Goal: Task Accomplishment & Management: Use online tool/utility

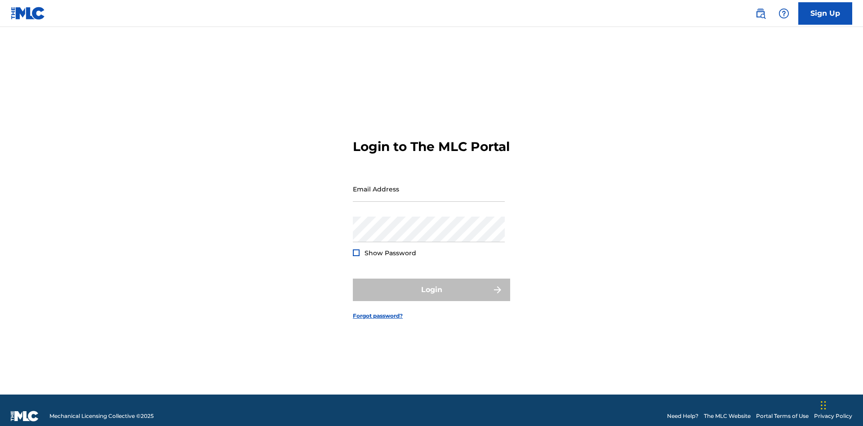
scroll to position [12, 0]
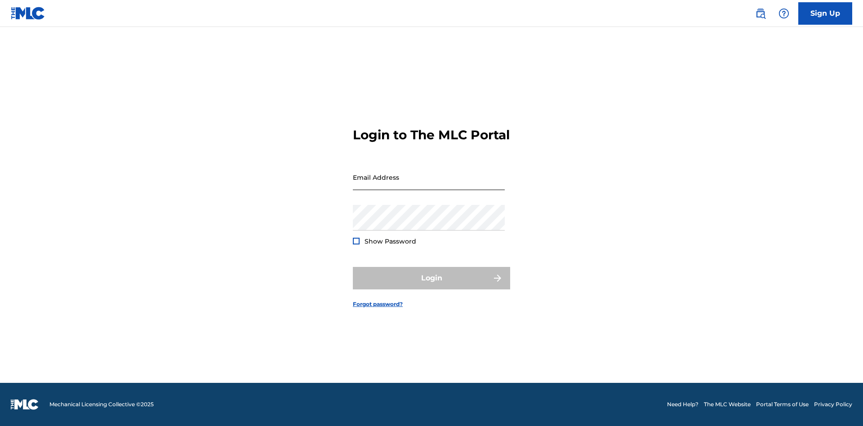
click at [429, 185] on input "Email Address" at bounding box center [429, 178] width 152 height 26
type input "Duke.McTesterson@gmail.com"
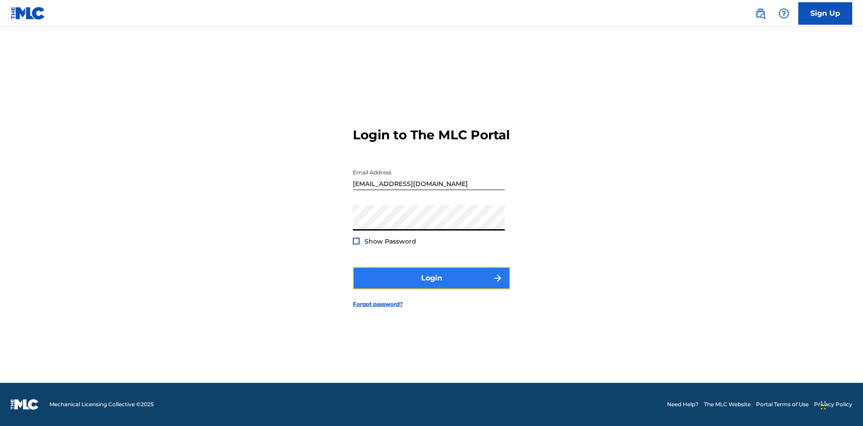
click at [432, 286] on button "Login" at bounding box center [431, 278] width 157 height 22
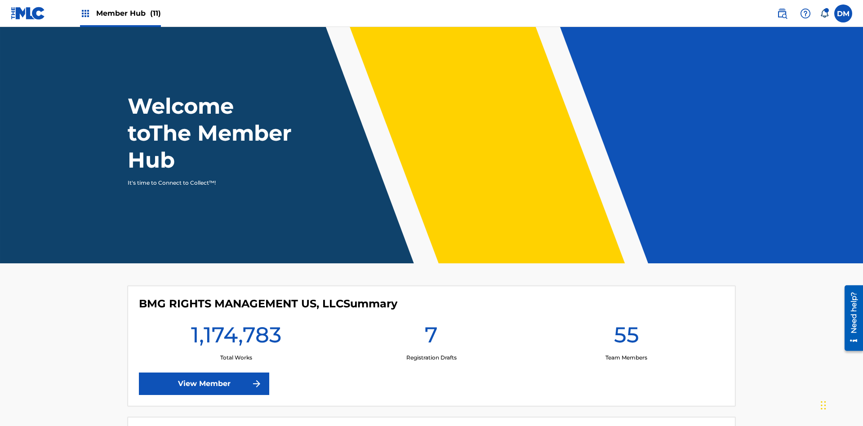
click at [120, 13] on span "Member Hub (11)" at bounding box center [128, 13] width 65 height 10
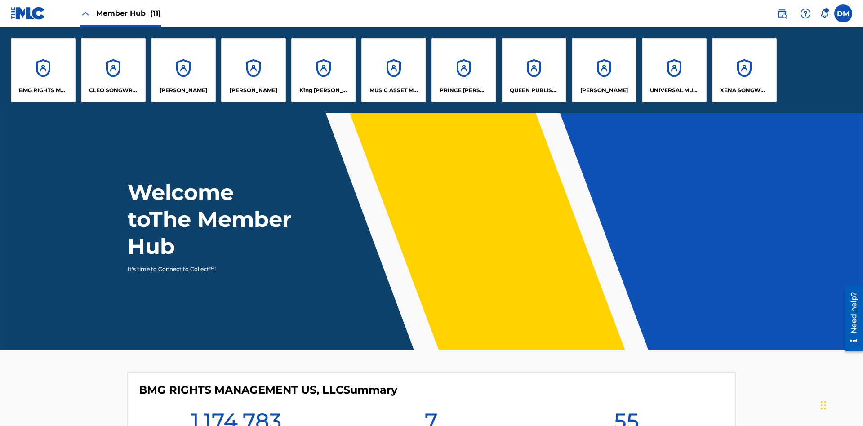
scroll to position [32, 0]
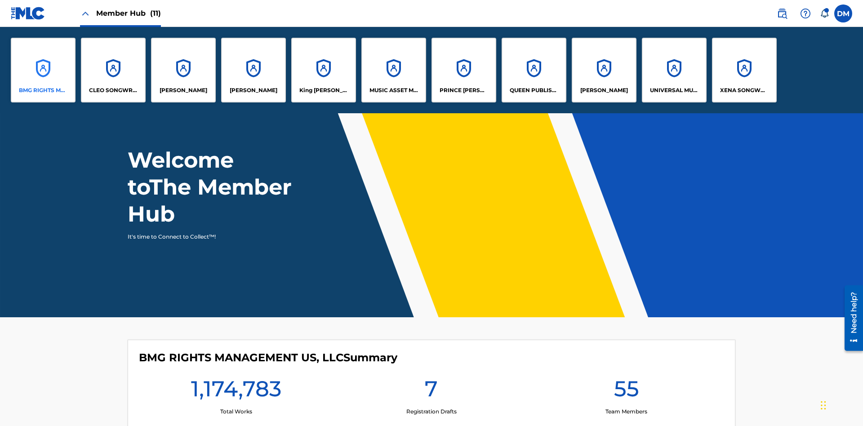
click at [43, 90] on p "BMG RIGHTS MANAGEMENT US, LLC" at bounding box center [43, 90] width 49 height 8
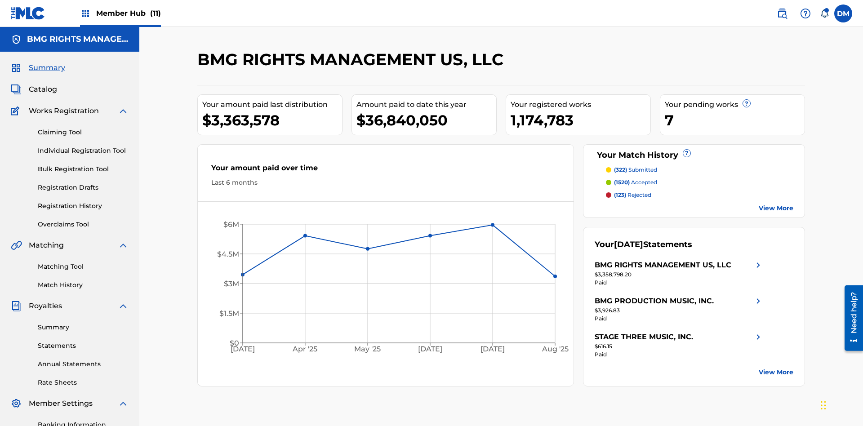
scroll to position [131, 0]
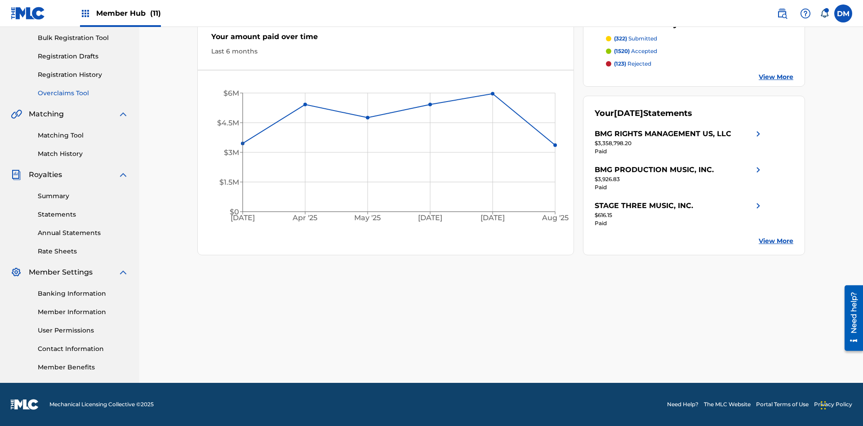
click at [83, 93] on link "Overclaims Tool" at bounding box center [83, 93] width 91 height 9
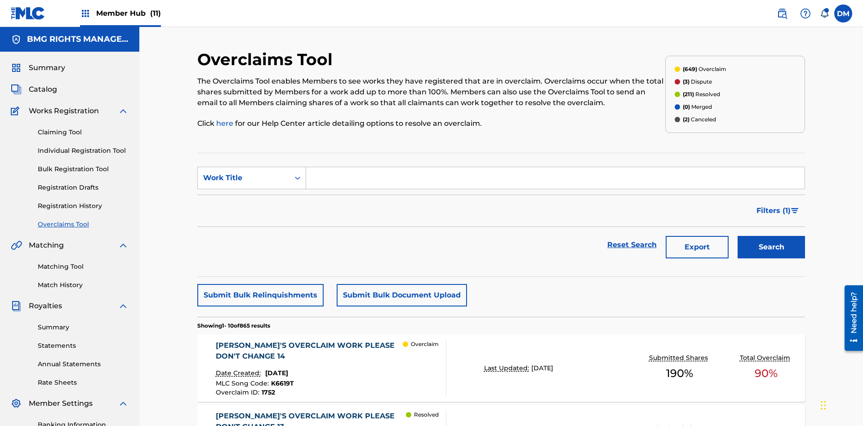
scroll to position [116, 0]
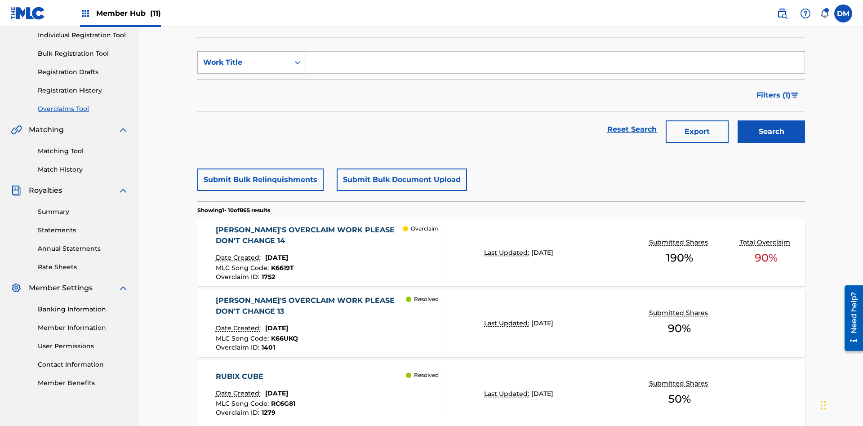
click at [244, 62] on div "Work Title" at bounding box center [243, 62] width 81 height 11
click at [252, 85] on div "MLC Song Code" at bounding box center [252, 85] width 108 height 22
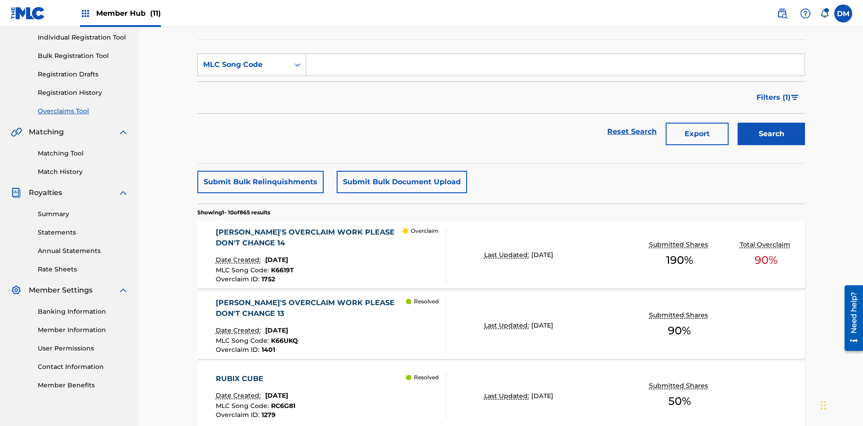
click at [555, 65] on input "Search Form" at bounding box center [555, 65] width 498 height 22
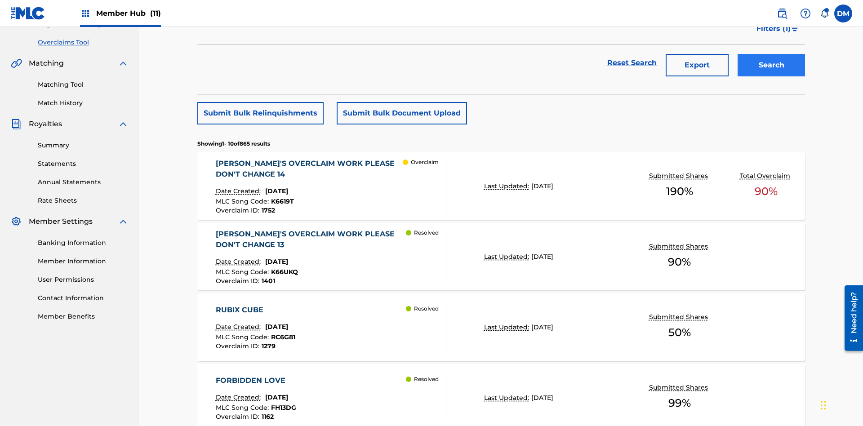
type input "K6619T"
click at [771, 65] on button "Search" at bounding box center [771, 65] width 67 height 22
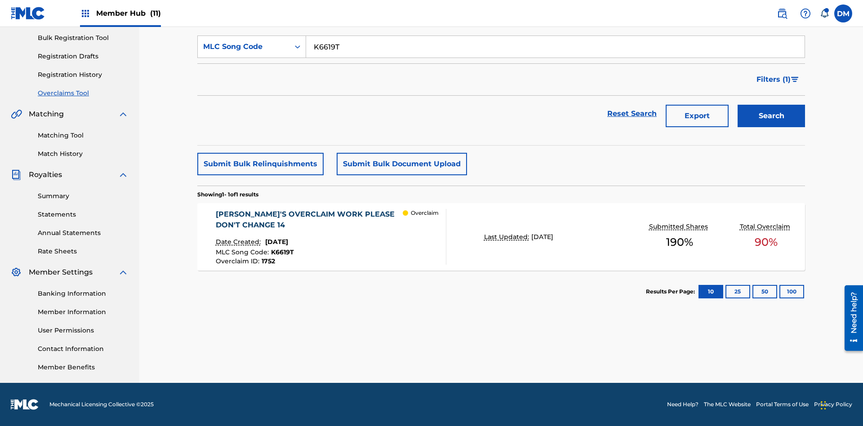
click at [267, 261] on span "1752" at bounding box center [268, 261] width 13 height 8
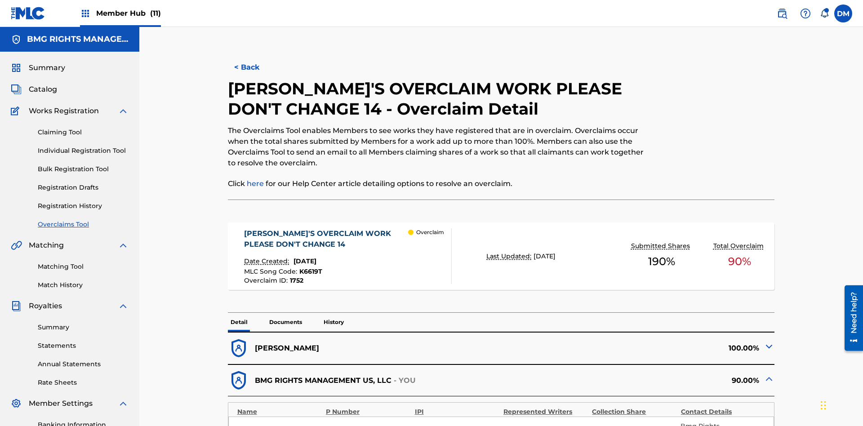
scroll to position [25, 0]
